Goal: Information Seeking & Learning: Learn about a topic

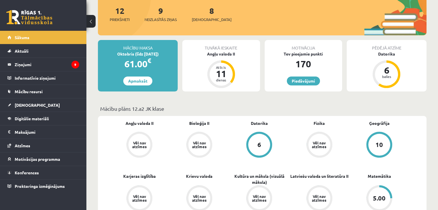
scroll to position [70, 0]
click at [29, 121] on link "Digitālie materiāli" at bounding box center [43, 118] width 72 height 13
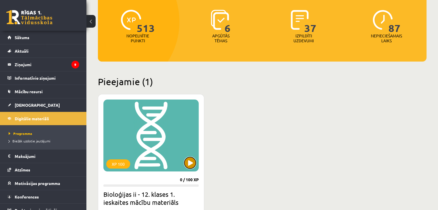
click at [189, 164] on button at bounding box center [190, 163] width 12 height 12
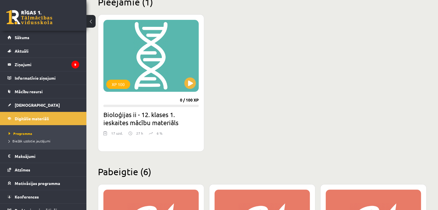
scroll to position [147, 0]
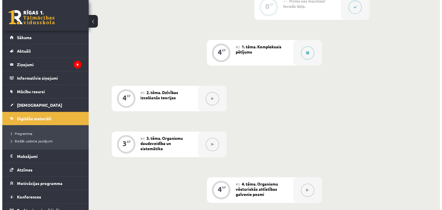
scroll to position [161, 0]
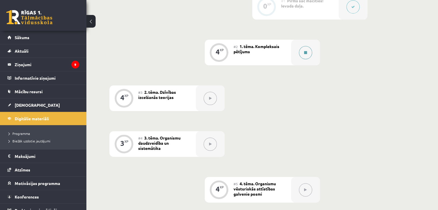
click at [303, 59] on button at bounding box center [305, 52] width 13 height 13
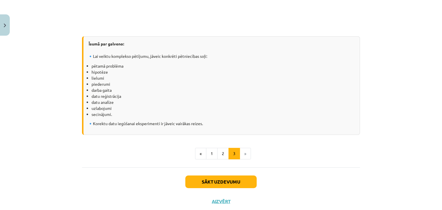
scroll to position [794, 0]
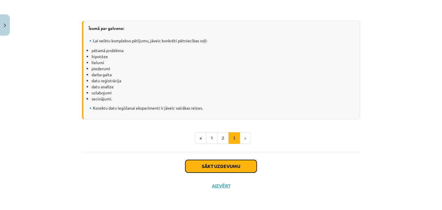
click at [222, 166] on button "Sākt uzdevumu" at bounding box center [220, 166] width 71 height 13
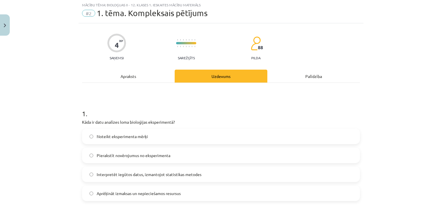
scroll to position [14, 0]
drag, startPoint x: 176, startPoint y: 124, endPoint x: 71, endPoint y: 131, distance: 105.9
click at [71, 131] on div "Mācību tēma: Bioloģijas ii - 12. klases 1. ieskaites mācību materiāls #2 1. tēm…" at bounding box center [221, 105] width 442 height 210
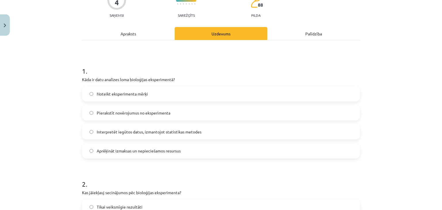
scroll to position [58, 0]
click at [142, 111] on span "Pierakstīt novērojumus no eksperimenta" at bounding box center [134, 113] width 74 height 6
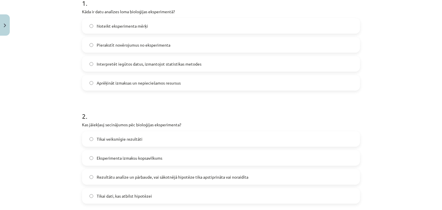
scroll to position [159, 0]
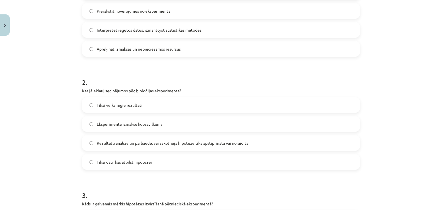
click at [185, 141] on span "Rezultātu analīze un pārbaude, vai sākotnējā hipotēze tika apstiprināta vai nor…" at bounding box center [173, 143] width 152 height 6
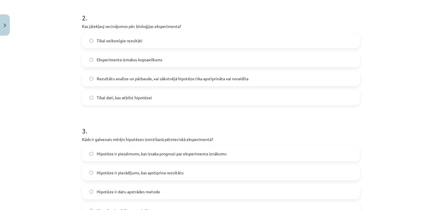
scroll to position [247, 0]
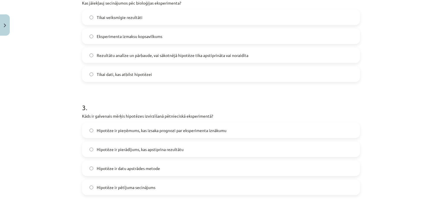
click at [121, 129] on span "Hipotēze ir pieņēmums, kas izsaka prognozi par eksperimenta iznākumu" at bounding box center [162, 131] width 130 height 6
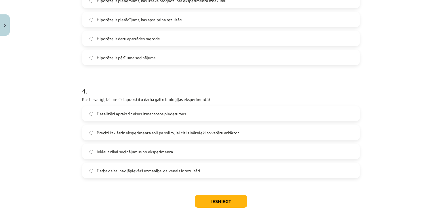
scroll to position [395, 0]
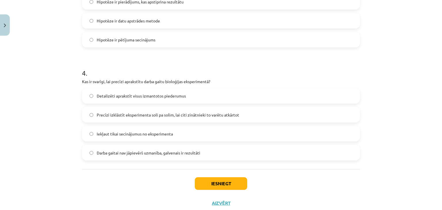
click at [174, 100] on label "Detalizēti aprakstīt visus izmantotos piederumus" at bounding box center [221, 96] width 277 height 14
click at [133, 112] on span "Precīzi izklāstīt eksperimenta soli pa solim, lai citi zinātnieki to varētu atk…" at bounding box center [168, 115] width 142 height 6
click at [229, 179] on button "Iesniegt" at bounding box center [221, 183] width 52 height 13
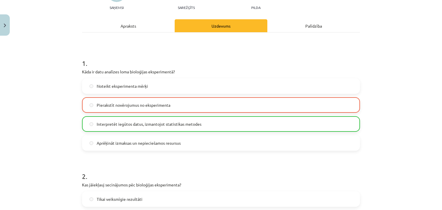
scroll to position [78, 0]
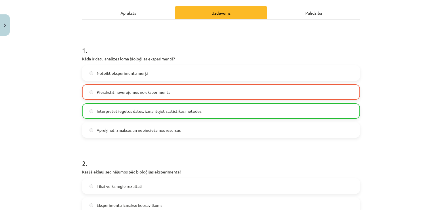
click at [116, 93] on span "Pierakstīt novērojumus no eksperimenta" at bounding box center [134, 92] width 74 height 6
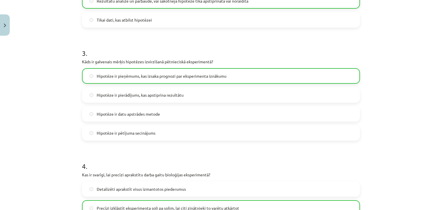
scroll to position [430, 0]
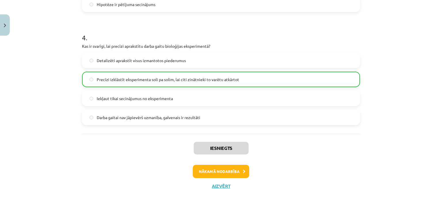
click at [208, 180] on div "Iesniegts Nākamā nodarbība Aizvērt" at bounding box center [221, 163] width 278 height 59
click at [203, 174] on button "Nākamā nodarbība" at bounding box center [221, 171] width 56 height 13
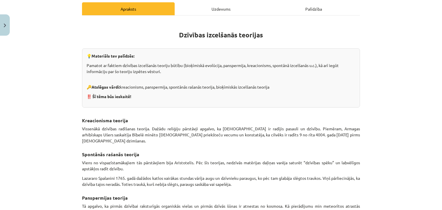
scroll to position [81, 0]
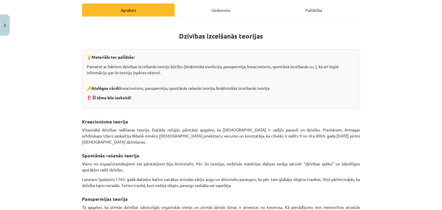
drag, startPoint x: 178, startPoint y: 37, endPoint x: 277, endPoint y: 37, distance: 98.7
click at [277, 37] on h1 "Dzīvības izcelšanās teorijas" at bounding box center [221, 35] width 278 height 26
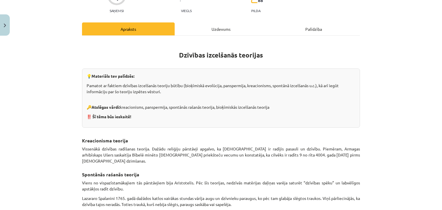
scroll to position [61, 0]
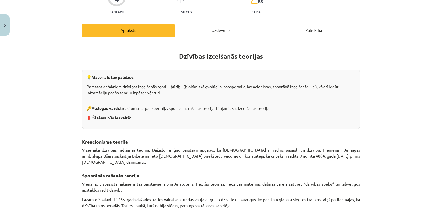
click at [157, 50] on h1 "Dzīvības izcelšanās teorijas" at bounding box center [221, 55] width 278 height 26
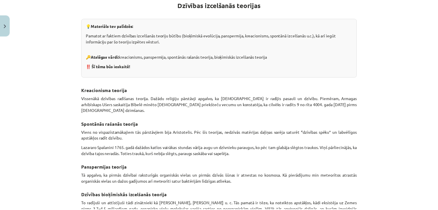
scroll to position [0, 0]
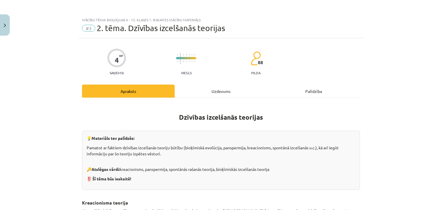
click at [25, 28] on div "Mācību tēma: Bioloģijas ii - 12. klases 1. ieskaites mācību materiāls #3 2. tēm…" at bounding box center [221, 105] width 442 height 210
click at [0, 17] on button "Close" at bounding box center [5, 24] width 10 height 21
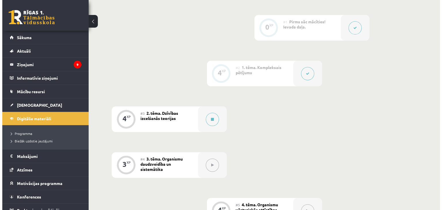
scroll to position [140, 0]
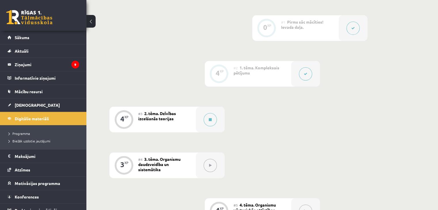
click at [287, 76] on div "#2 1. tēma. Kompleksais pētījums" at bounding box center [262, 74] width 58 height 26
click at [347, 35] on button at bounding box center [352, 28] width 13 height 13
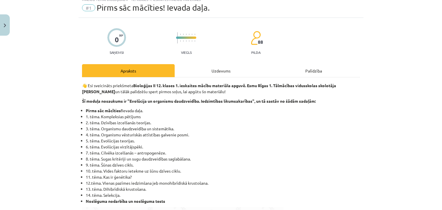
scroll to position [33, 0]
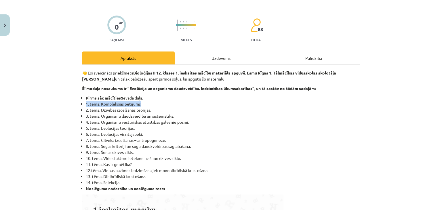
drag, startPoint x: 79, startPoint y: 102, endPoint x: 144, endPoint y: 102, distance: 64.5
click at [144, 102] on li "1. tēma. Kompleksias pētījums" at bounding box center [223, 104] width 274 height 6
drag, startPoint x: 152, startPoint y: 108, endPoint x: 81, endPoint y: 109, distance: 71.4
click at [86, 109] on li "2. tēma. Dzīvības izcelšanās teorijas." at bounding box center [223, 110] width 274 height 6
click at [7, 23] on button "Close" at bounding box center [5, 24] width 10 height 21
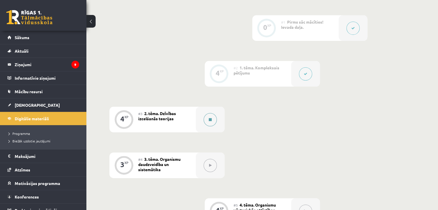
click at [206, 123] on button at bounding box center [209, 119] width 13 height 13
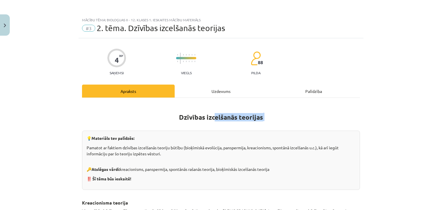
drag, startPoint x: 206, startPoint y: 123, endPoint x: 211, endPoint y: 111, distance: 13.5
click at [211, 111] on h1 "Dzīvības izcelšanās teorijas" at bounding box center [221, 116] width 278 height 26
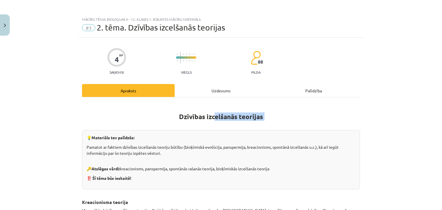
scroll to position [1, 0]
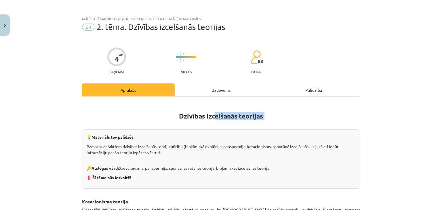
click at [211, 110] on h1 "Dzīvības izcelšanās teorijas" at bounding box center [221, 115] width 278 height 26
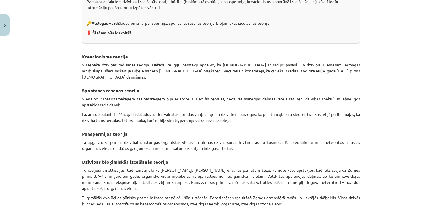
scroll to position [142, 0]
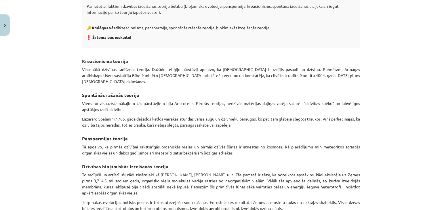
click at [36, 57] on div "Mācību tēma: Bioloģijas ii - 12. klases 1. ieskaites mācību materiāls #3 2. tēm…" at bounding box center [221, 105] width 442 height 210
click at [47, 79] on div "Mācību tēma: Bioloģijas ii - 12. klases 1. ieskaites mācību materiāls #3 2. tēm…" at bounding box center [221, 105] width 442 height 210
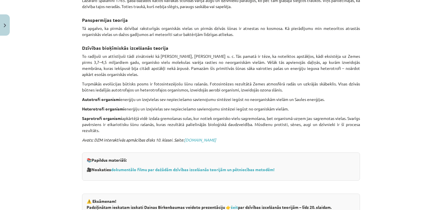
scroll to position [260, 0]
click at [408, 15] on div "Mācību tēma: Bioloģijas ii - 12. klases 1. ieskaites mācību materiāls #3 2. tēm…" at bounding box center [221, 105] width 442 height 210
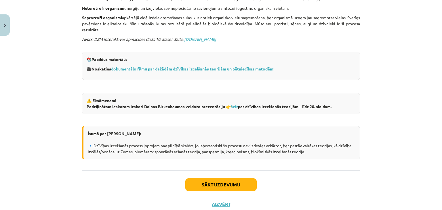
scroll to position [371, 0]
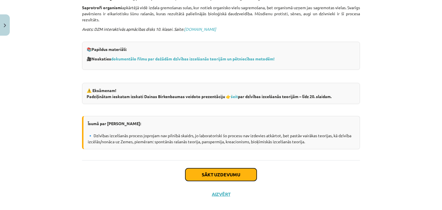
click at [216, 168] on button "Sākt uzdevumu" at bounding box center [220, 174] width 71 height 13
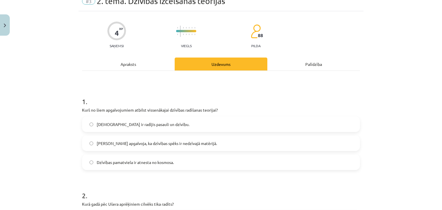
scroll to position [14, 0]
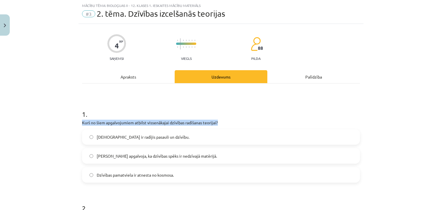
drag, startPoint x: 79, startPoint y: 121, endPoint x: 221, endPoint y: 123, distance: 141.9
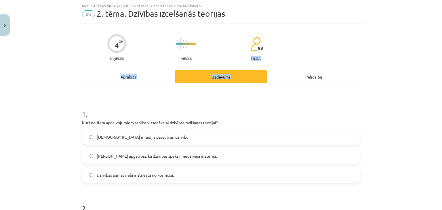
drag, startPoint x: 245, startPoint y: 59, endPoint x: 265, endPoint y: 60, distance: 19.9
drag, startPoint x: 249, startPoint y: 59, endPoint x: 264, endPoint y: 59, distance: 15.0
click at [264, 59] on div "4 XP Saņemsi Viegls 88 pilda" at bounding box center [221, 46] width 278 height 30
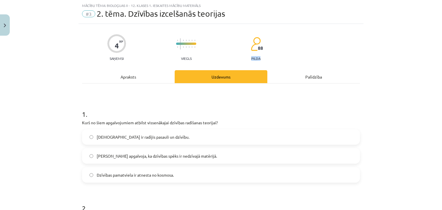
click at [264, 59] on div "4 XP Saņemsi Viegls 88 pilda" at bounding box center [221, 46] width 278 height 30
click at [124, 140] on label "Dievs ir radījis pasauli un dzīvību." at bounding box center [221, 137] width 277 height 14
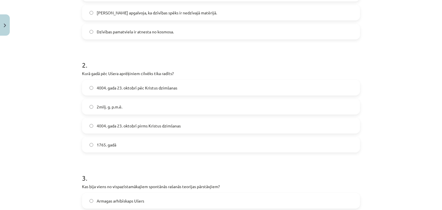
scroll to position [163, 0]
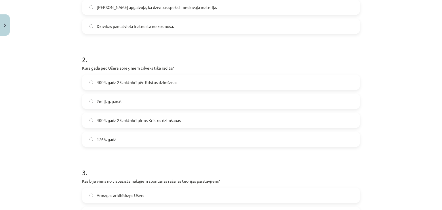
click at [127, 123] on span "4004. gada 23. oktobrī pirms Kristus dzimšanas" at bounding box center [139, 120] width 84 height 6
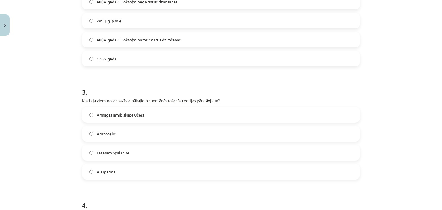
scroll to position [283, 0]
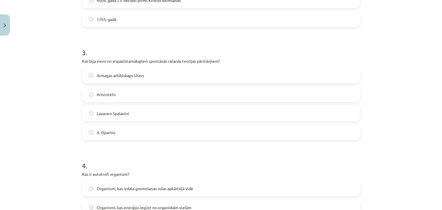
click at [101, 91] on label "Aristotelis" at bounding box center [221, 94] width 277 height 14
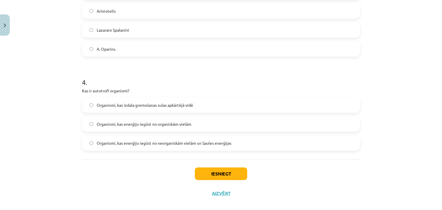
scroll to position [374, 0]
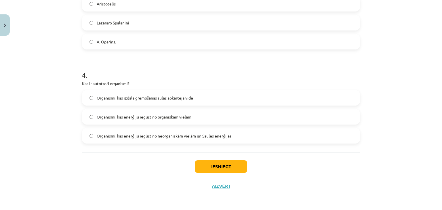
click at [169, 92] on label "Organismi, kas izdala gremošanas sulas apkārtējā vidē" at bounding box center [221, 98] width 277 height 14
click at [133, 135] on span "Organismi, kas enerģiju iegūst no neorganiskām vielām un Saules enerģijas" at bounding box center [164, 136] width 135 height 6
click at [215, 168] on button "Iesniegt" at bounding box center [221, 166] width 52 height 13
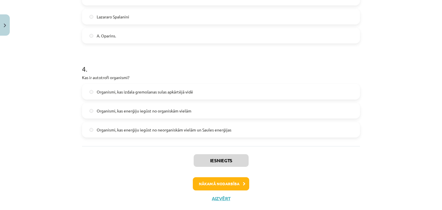
scroll to position [382, 0]
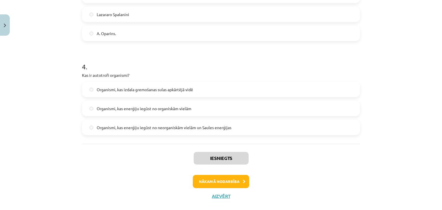
click at [91, 121] on label "Organismi, kas enerģiju iegūst no neorganiskām vielām un Saules enerģijas" at bounding box center [221, 127] width 277 height 14
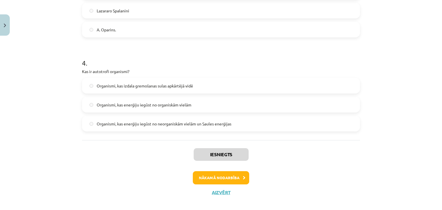
scroll to position [392, 0]
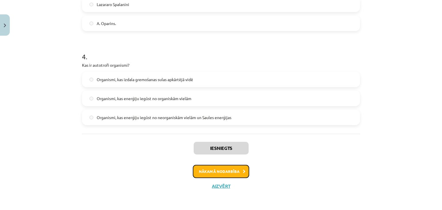
click at [203, 174] on button "Nākamā nodarbība" at bounding box center [221, 171] width 56 height 13
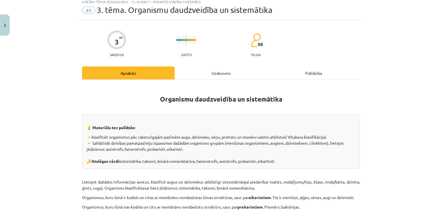
scroll to position [14, 0]
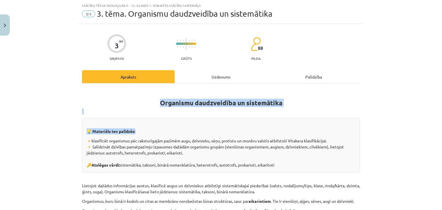
drag, startPoint x: 158, startPoint y: 102, endPoint x: 442, endPoint y: 117, distance: 284.5
click at [442, 117] on div "Mācību tēma: Bioloģijas ii - 12. klases 1. ieskaites mācību materiāls #4 3. tēm…" at bounding box center [221, 105] width 442 height 210
click at [256, 91] on h1 "Organismu daudzveidība un sistemātika" at bounding box center [221, 98] width 278 height 18
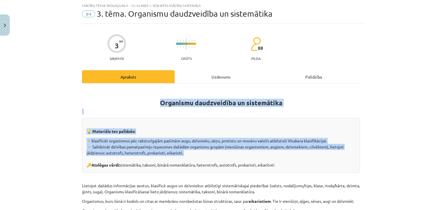
drag, startPoint x: 156, startPoint y: 100, endPoint x: 234, endPoint y: 161, distance: 98.9
click at [166, 155] on div "💡 Materiāls tev palīdzēs: 🔸klasificēt organismus pēc raksturīgajām pazīmēm augu…" at bounding box center [221, 145] width 278 height 55
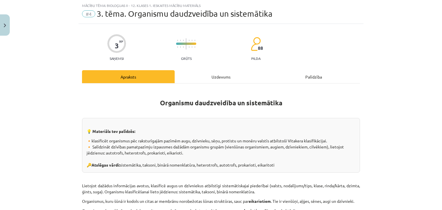
drag, startPoint x: 158, startPoint y: 104, endPoint x: 281, endPoint y: 104, distance: 123.2
click at [281, 104] on h1 "Organismu daudzveidība un sistemātika" at bounding box center [221, 98] width 278 height 18
click at [189, 142] on div "💡 Materiāls tev palīdzēs: 🔸klasificēt organismus pēc raksturīgajām pazīmēm augu…" at bounding box center [221, 145] width 278 height 55
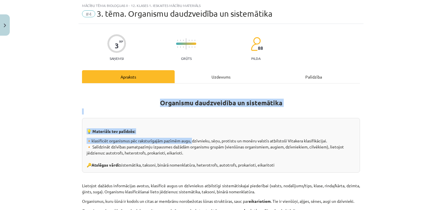
drag, startPoint x: 189, startPoint y: 142, endPoint x: 183, endPoint y: 102, distance: 39.8
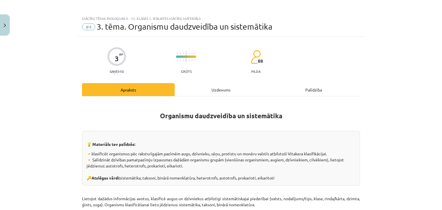
scroll to position [0, 0]
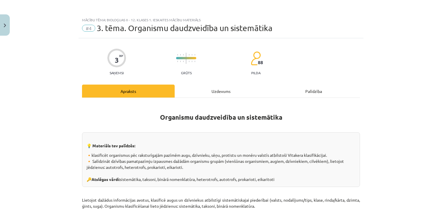
drag, startPoint x: 158, startPoint y: 115, endPoint x: 313, endPoint y: 120, distance: 154.9
click at [313, 120] on h1 "Organismu daudzveidība un sistemātika" at bounding box center [221, 112] width 278 height 18
drag, startPoint x: 313, startPoint y: 120, endPoint x: 307, endPoint y: 121, distance: 6.4
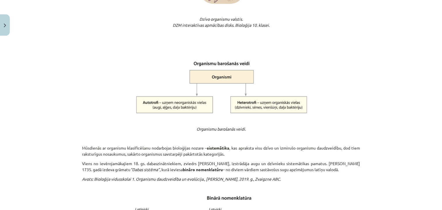
scroll to position [383, 0]
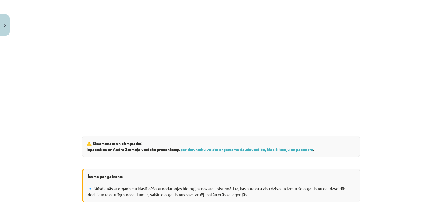
scroll to position [992, 0]
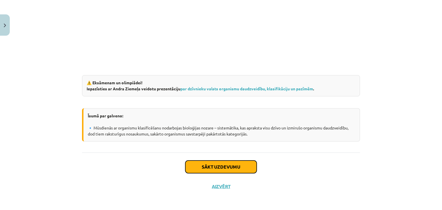
click at [218, 162] on button "Sākt uzdevumu" at bounding box center [220, 167] width 71 height 13
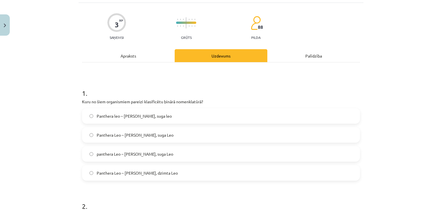
scroll to position [37, 0]
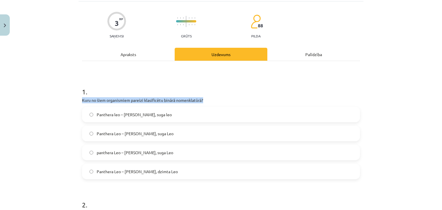
drag, startPoint x: 76, startPoint y: 102, endPoint x: 234, endPoint y: 102, distance: 157.7
click at [234, 102] on div "Mācību tēma: Bioloģijas ii - 12. klases 1. ieskaites mācību materiāls #4 3. tēm…" at bounding box center [221, 105] width 442 height 210
click at [234, 102] on p "Kuru no šiem organismiem pareizi klasificētu binārā nomenklatūrā?" at bounding box center [221, 100] width 278 height 6
click at [144, 135] on span "Panthera Leo – Ģints Panthera, suga Leo" at bounding box center [135, 134] width 77 height 6
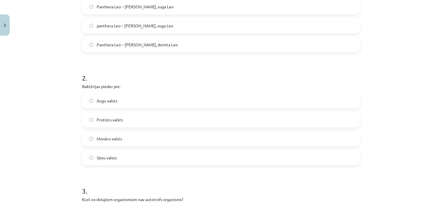
scroll to position [175, 0]
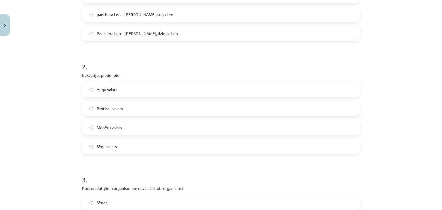
click at [101, 126] on span "Monēru valsts" at bounding box center [109, 128] width 25 height 6
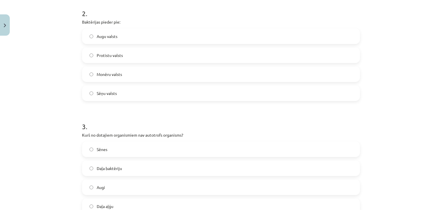
scroll to position [299, 0]
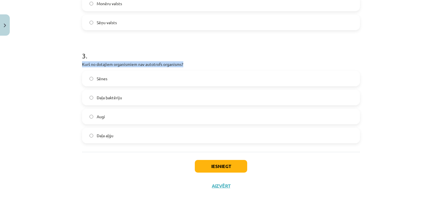
drag, startPoint x: 80, startPoint y: 66, endPoint x: 199, endPoint y: 64, distance: 119.8
click at [199, 64] on p "Kurš no dotajiem organismiem nav autotrofs organisms?" at bounding box center [221, 64] width 278 height 6
click at [109, 44] on h1 "3 ." at bounding box center [221, 51] width 278 height 18
drag, startPoint x: 182, startPoint y: 63, endPoint x: 6, endPoint y: 58, distance: 175.6
click at [6, 58] on div "Mācību tēma: Bioloģijas ii - 12. klases 1. ieskaites mācību materiāls #4 3. tēm…" at bounding box center [221, 105] width 442 height 210
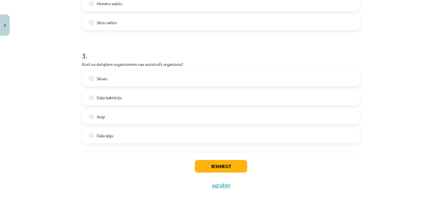
click at [47, 76] on div "Mācību tēma: Bioloģijas ii - 12. klases 1. ieskaites mācību materiāls #4 3. tēm…" at bounding box center [221, 105] width 442 height 210
click at [113, 62] on p "Kurš no dotajiem organismiem nav autotrofs organisms?" at bounding box center [221, 64] width 278 height 6
click at [119, 113] on label "Augi" at bounding box center [221, 116] width 277 height 14
click at [208, 170] on button "Iesniegt" at bounding box center [221, 166] width 52 height 13
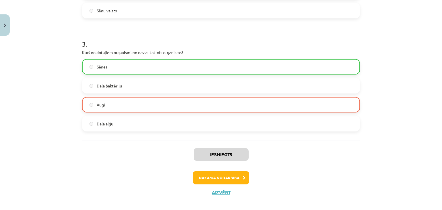
scroll to position [317, 0]
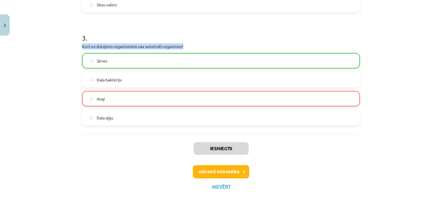
drag, startPoint x: 79, startPoint y: 45, endPoint x: 203, endPoint y: 46, distance: 123.8
click at [229, 175] on button "Nākamā nodarbība" at bounding box center [221, 171] width 56 height 13
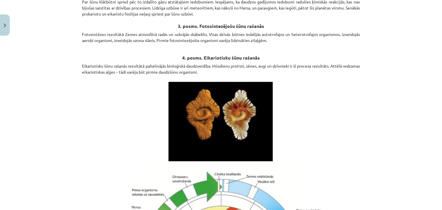
scroll to position [598, 0]
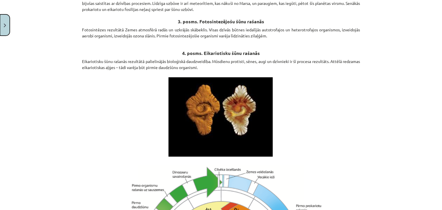
click at [0, 25] on button "Close" at bounding box center [5, 24] width 10 height 21
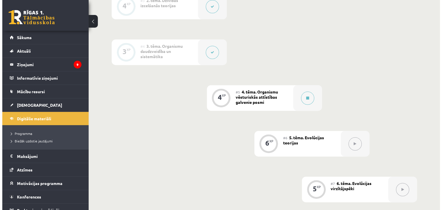
scroll to position [253, 0]
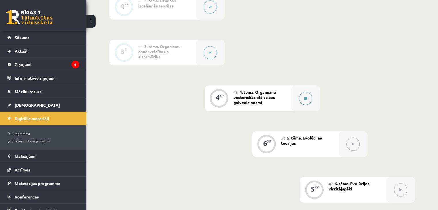
click at [300, 103] on button at bounding box center [305, 98] width 13 height 13
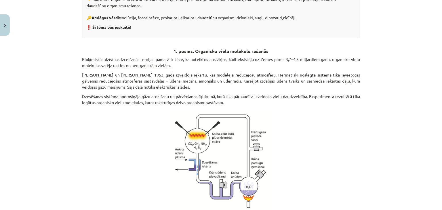
scroll to position [145, 0]
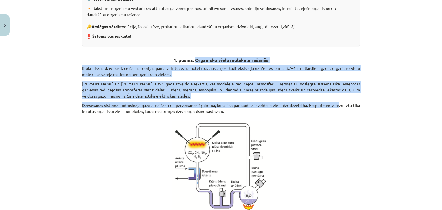
drag, startPoint x: 193, startPoint y: 59, endPoint x: 370, endPoint y: 132, distance: 192.0
click at [370, 132] on div "Mācību tēma: Bioloģijas ii - 12. klases 1. ieskaites mācību materiāls #5 4. tēm…" at bounding box center [221, 105] width 442 height 210
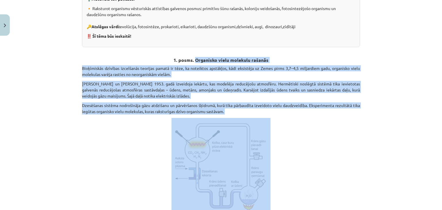
click at [277, 84] on p "Stenlijs Millers un Harolds Jūrijs 1953. gadā izveidoja iekārtu, kas modelēja r…" at bounding box center [221, 90] width 278 height 18
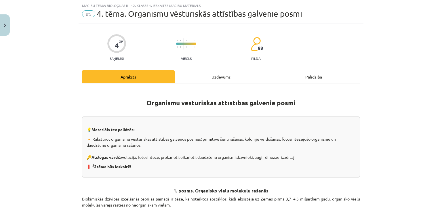
scroll to position [102, 0]
